Goal: Task Accomplishment & Management: Manage account settings

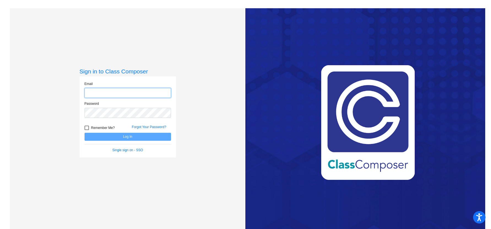
type input "[EMAIL_ADDRESS][DOMAIN_NAME]"
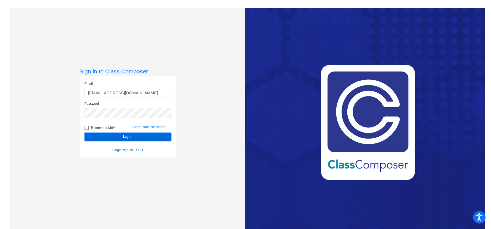
click at [127, 139] on button "Log In" at bounding box center [128, 137] width 86 height 8
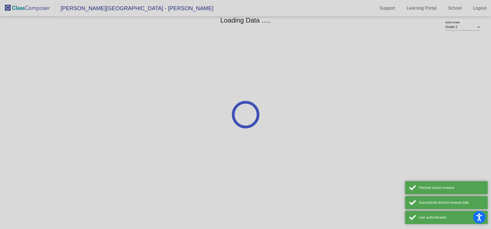
click at [126, 136] on mat-sidenav-content "Grade 2 Select Grade Loading Data ....." at bounding box center [245, 123] width 491 height 213
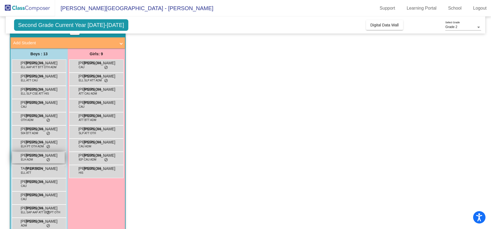
scroll to position [39, 0]
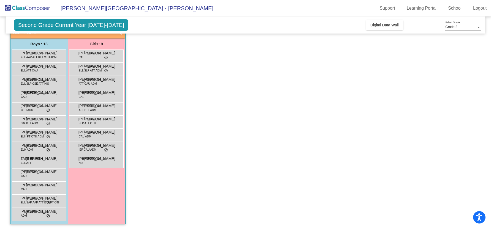
scroll to position [39, 0]
